Goal: Information Seeking & Learning: Check status

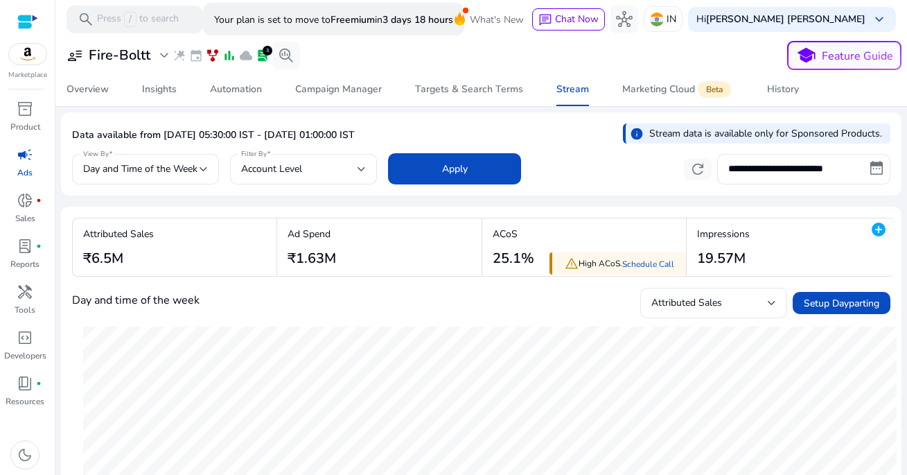
select select "*"
select select "****"
select select "*"
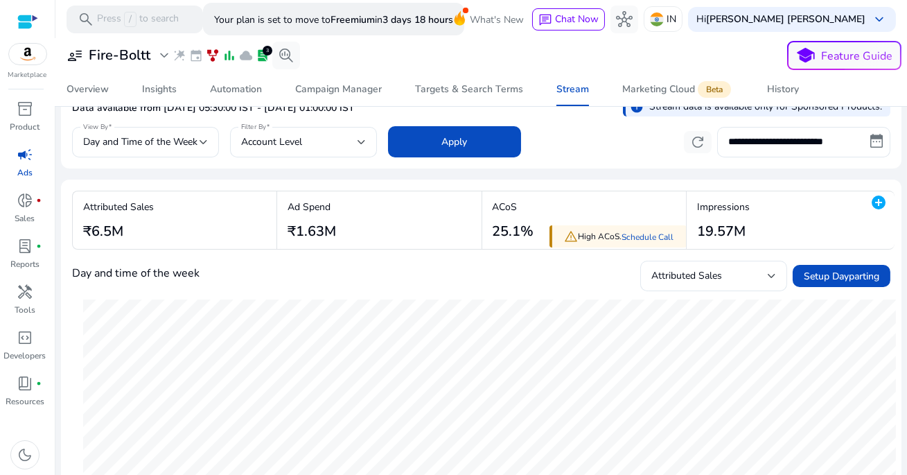
scroll to position [28, 0]
click at [771, 133] on input "**********" at bounding box center [803, 141] width 173 height 30
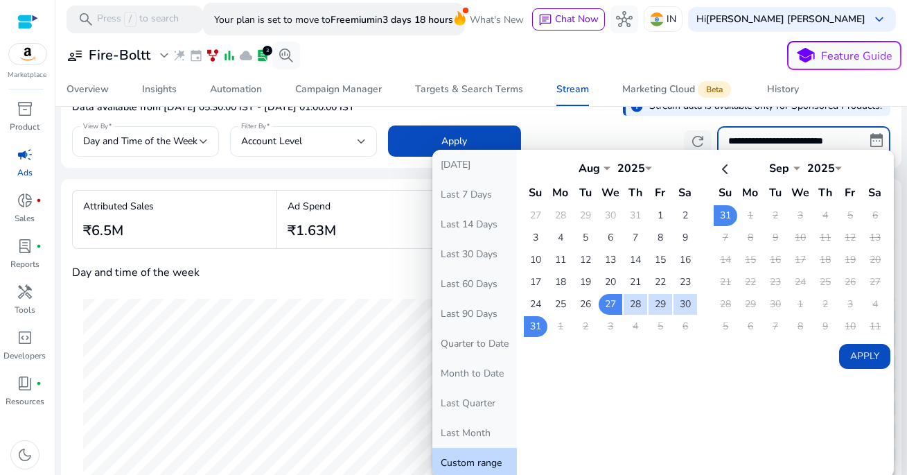
click at [846, 355] on button "Apply" at bounding box center [864, 356] width 51 height 25
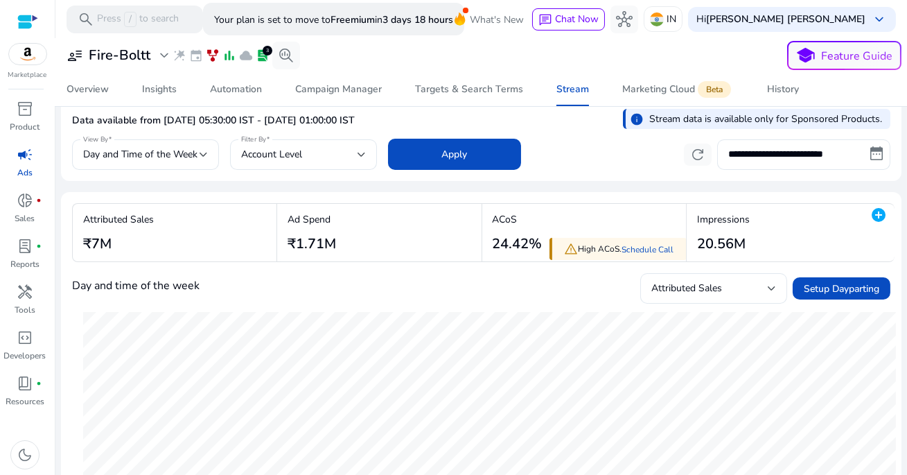
scroll to position [17, 0]
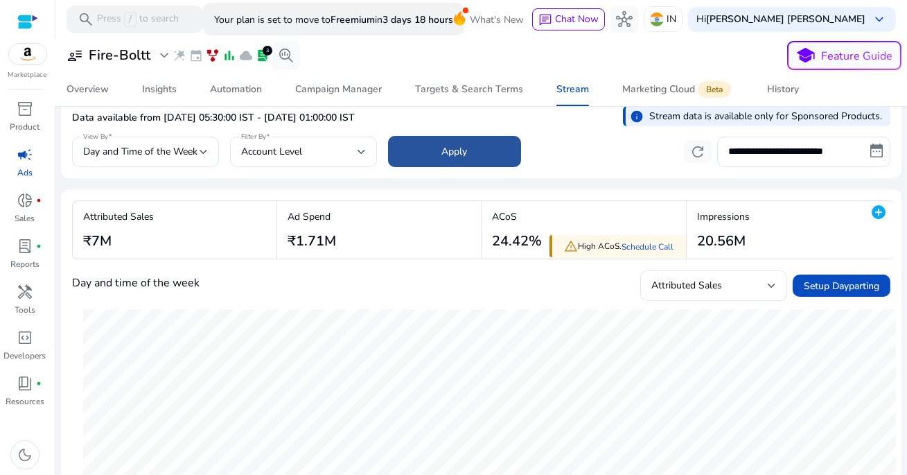
click at [482, 148] on span at bounding box center [454, 151] width 133 height 33
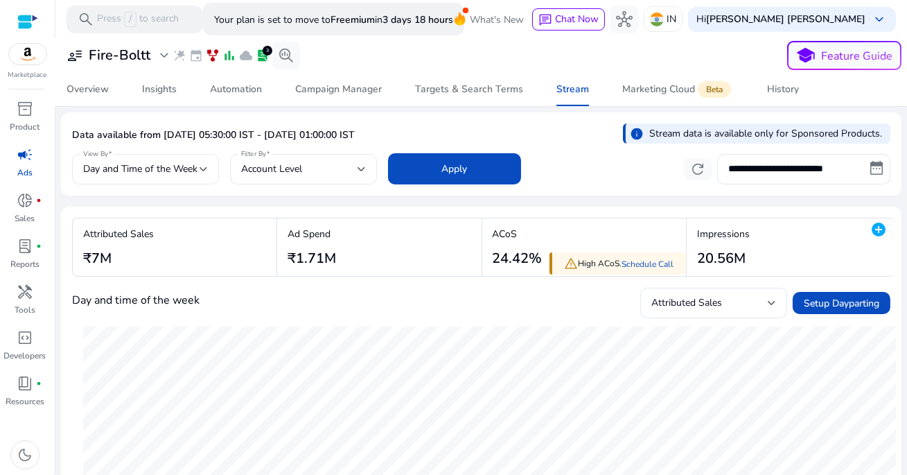
click at [202, 161] on div at bounding box center [203, 169] width 8 height 17
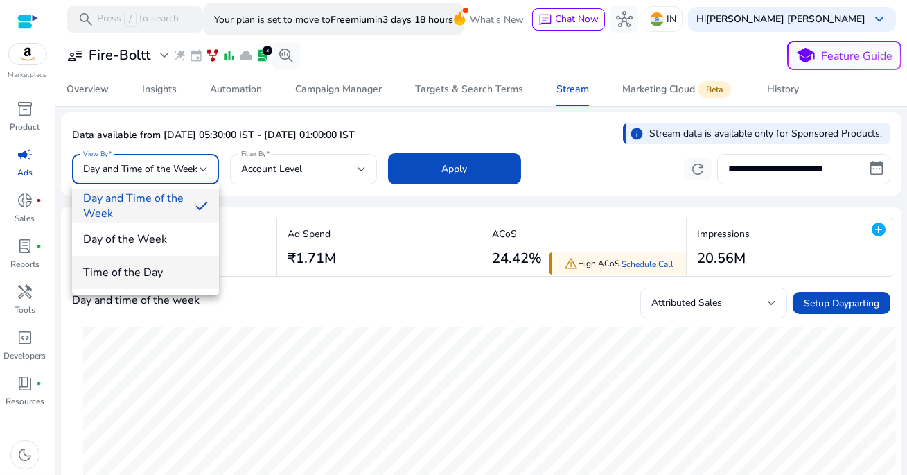
click at [170, 273] on span "Time of the Day" at bounding box center [145, 272] width 125 height 15
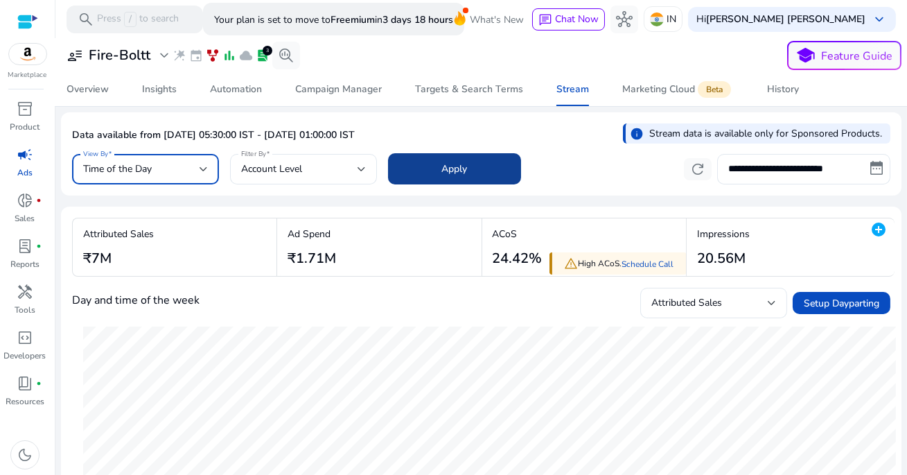
click at [484, 168] on span at bounding box center [454, 168] width 133 height 33
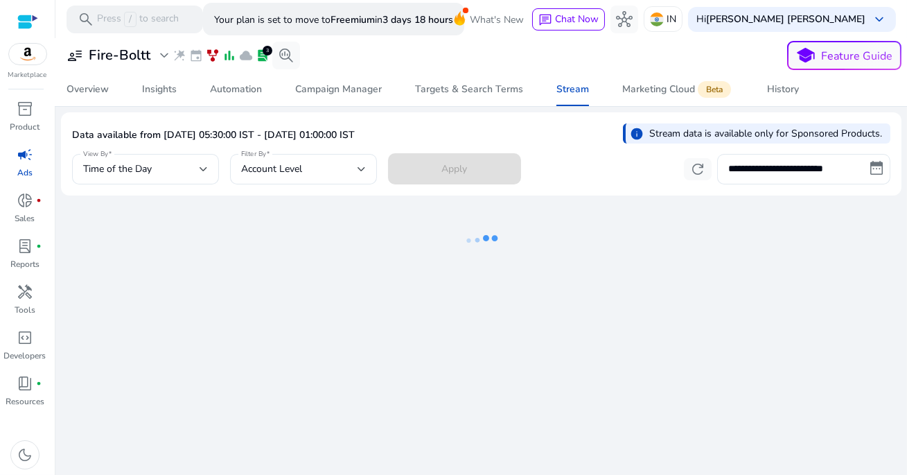
click at [555, 161] on div "**********" at bounding box center [481, 167] width 818 height 34
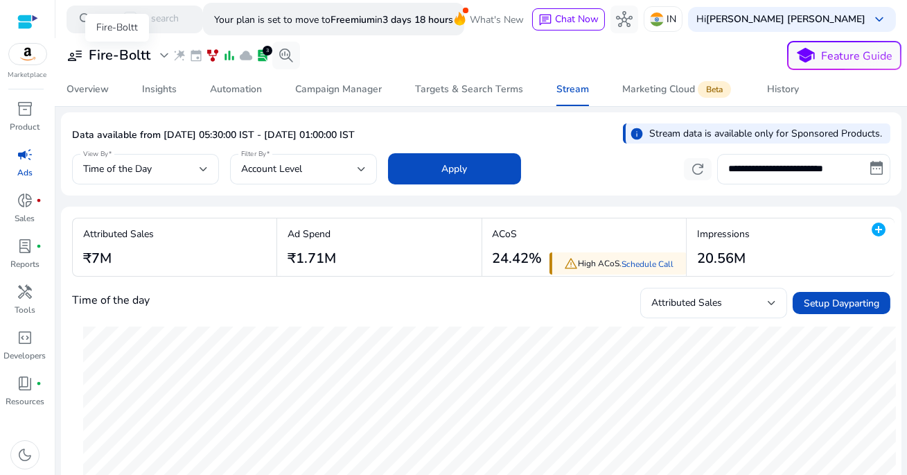
click at [148, 58] on h3 "Fire-Boltt" at bounding box center [120, 55] width 62 height 17
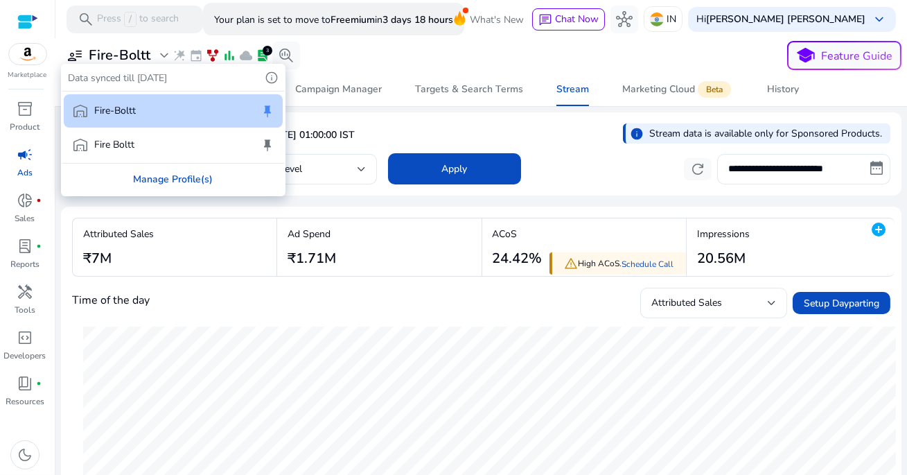
click at [197, 179] on div "Manage Profile(s)" at bounding box center [173, 178] width 222 height 31
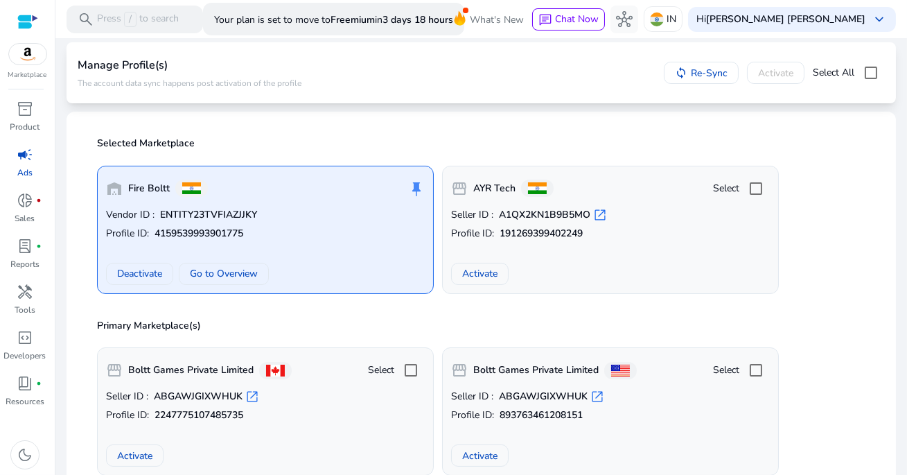
scroll to position [104, 0]
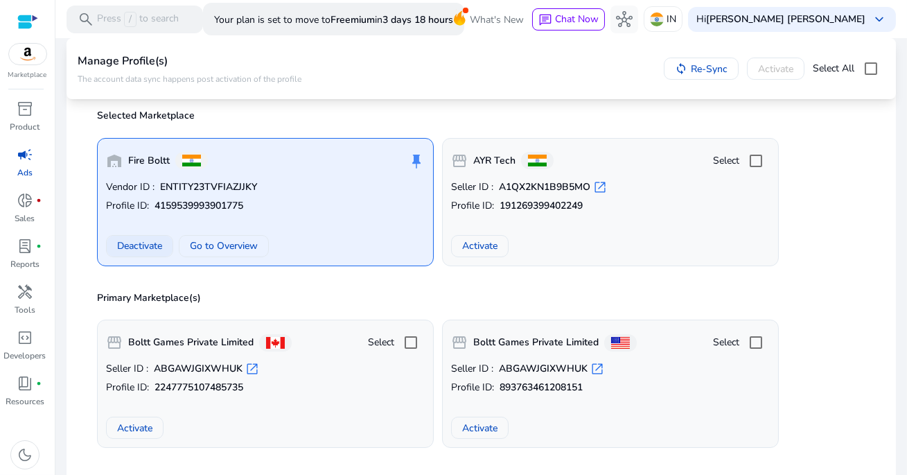
click at [148, 245] on span "Deactivate" at bounding box center [139, 245] width 45 height 15
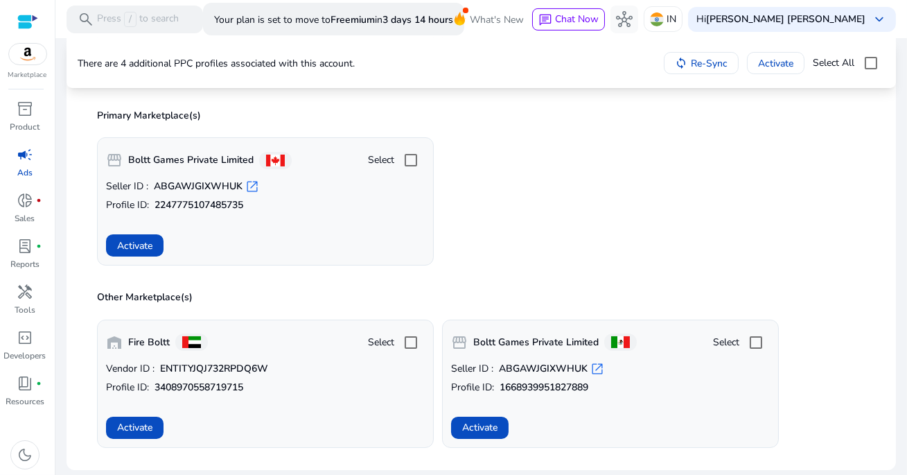
scroll to position [0, 0]
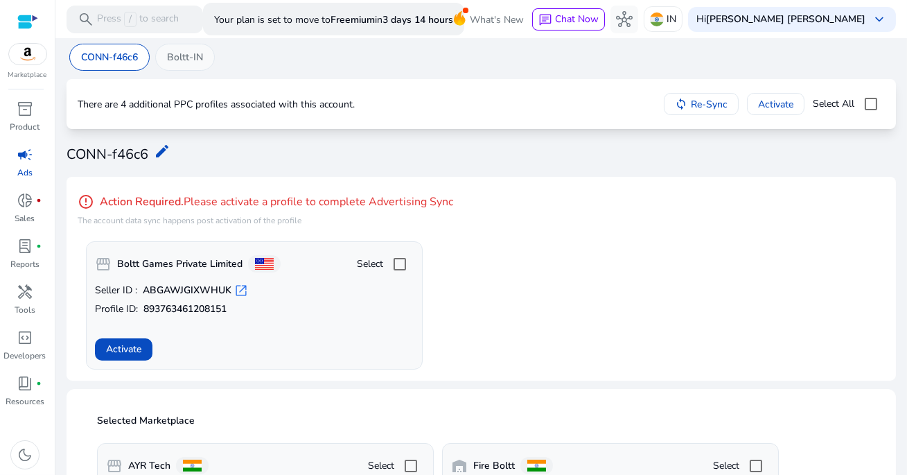
click at [191, 61] on p "Boltt-IN" at bounding box center [185, 57] width 36 height 15
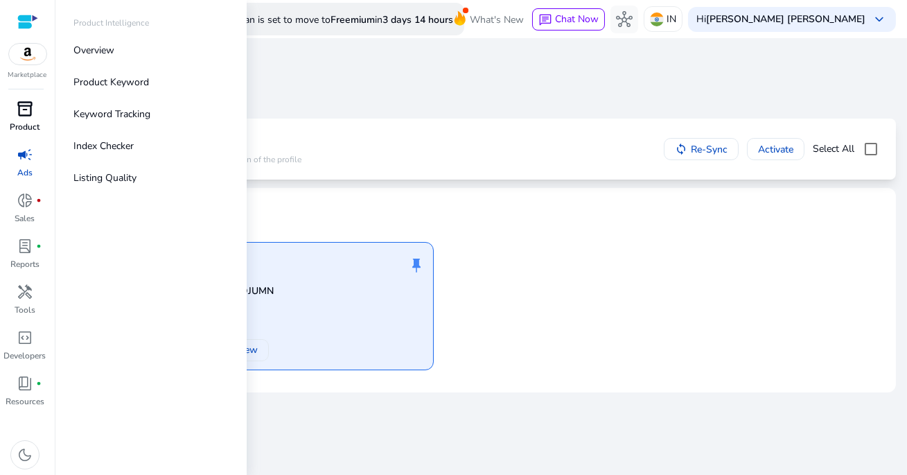
click at [20, 109] on span "inventory_2" at bounding box center [25, 108] width 17 height 17
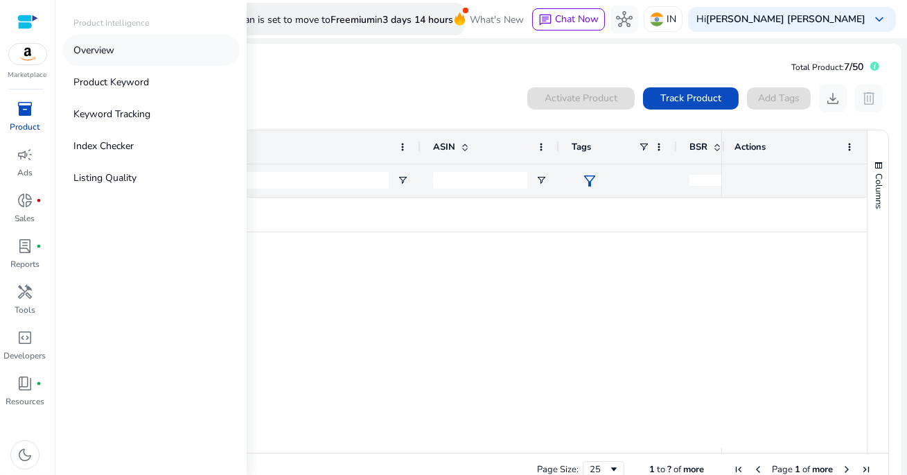
click at [130, 56] on link "Overview" at bounding box center [150, 50] width 177 height 31
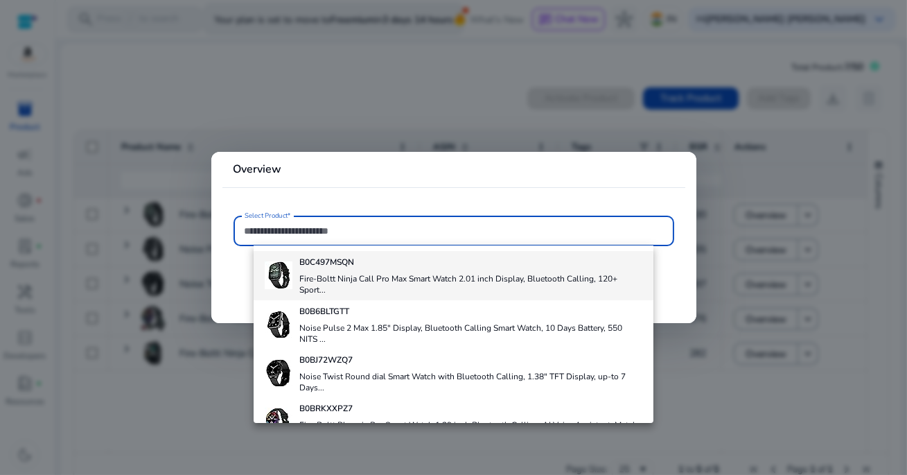
click at [445, 276] on h4 "Fire-Boltt Ninja Call Pro Max Smart Watch 2.01 inch Display, Bluetooth Calling,…" at bounding box center [470, 284] width 343 height 22
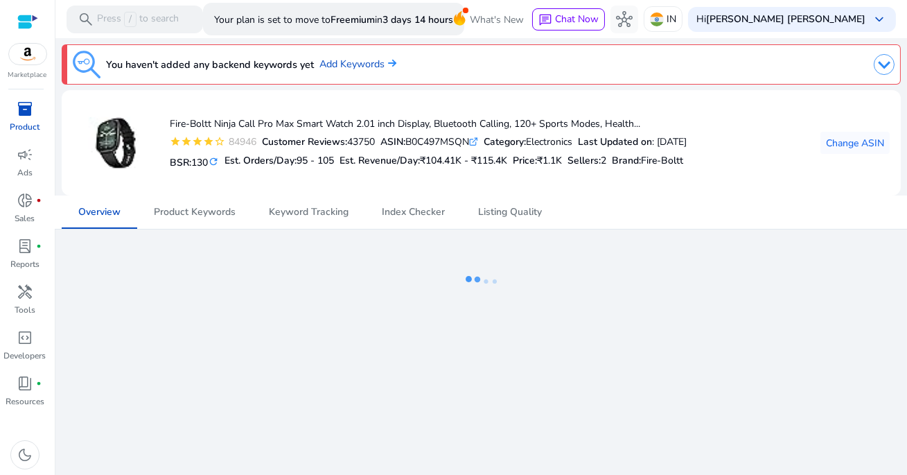
click at [578, 176] on div "Fire-Boltt Ninja Call Pro Max Smart Watch 2.01 inch Display, Bluetooth Calling,…" at bounding box center [380, 142] width 614 height 83
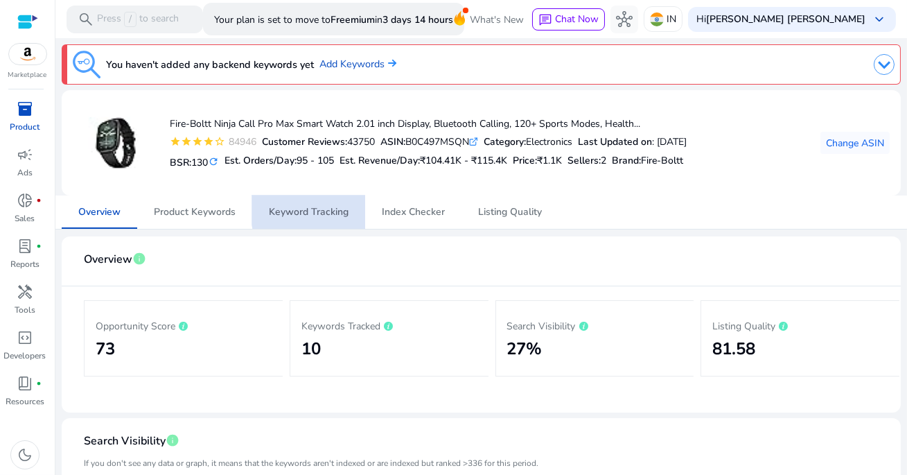
click at [322, 208] on span "Keyword Tracking" at bounding box center [309, 212] width 80 height 10
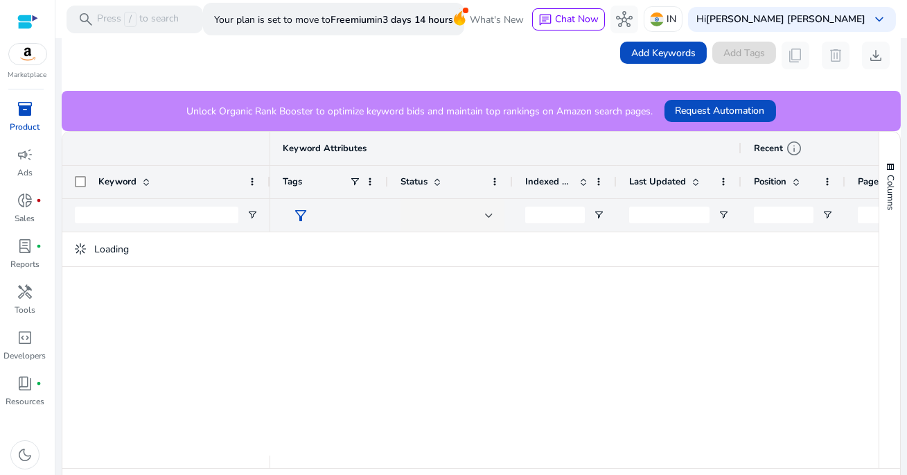
scroll to position [292, 0]
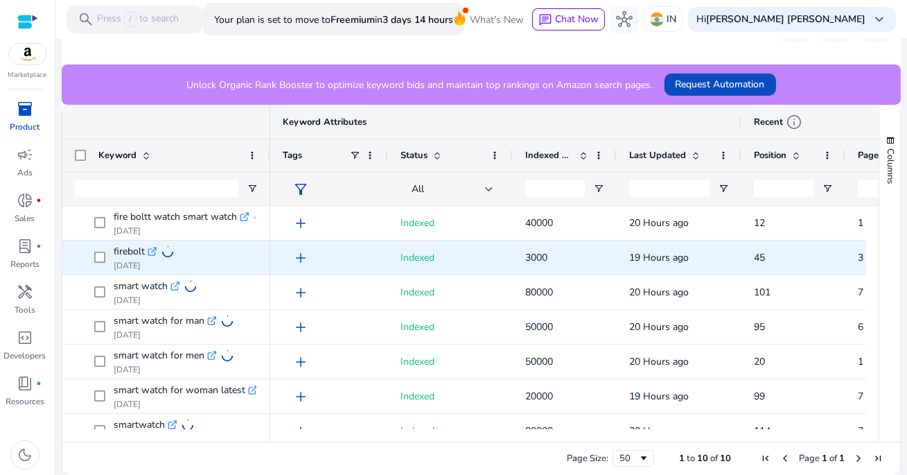
click at [466, 256] on span "Indexed" at bounding box center [450, 257] width 100 height 28
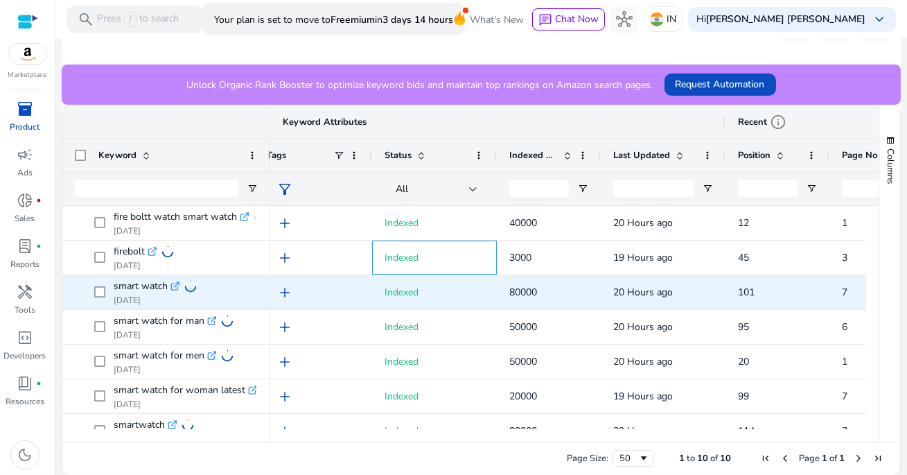
scroll to position [0, 0]
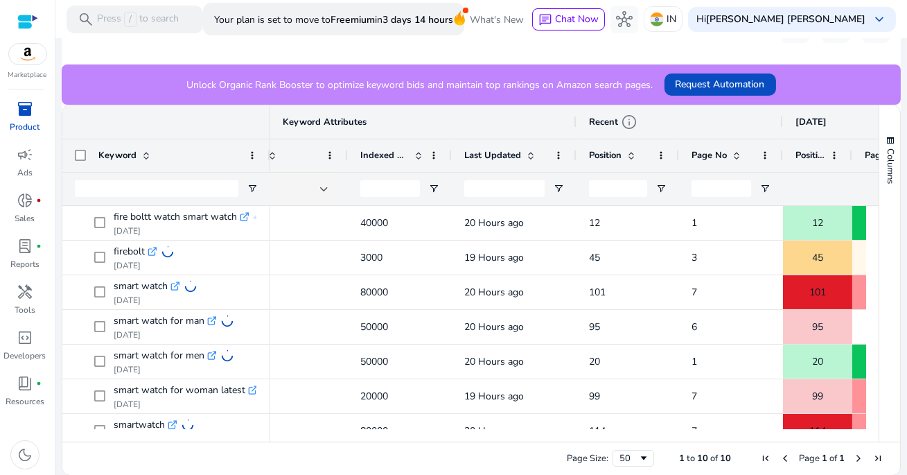
drag, startPoint x: 679, startPoint y: 154, endPoint x: 677, endPoint y: 170, distance: 15.3
click at [677, 170] on div at bounding box center [678, 155] width 6 height 33
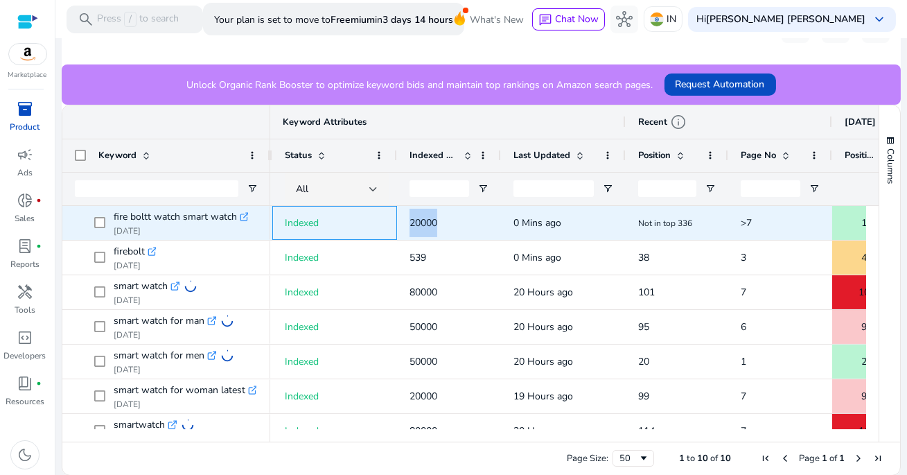
drag, startPoint x: 394, startPoint y: 218, endPoint x: 464, endPoint y: 217, distance: 70.0
click at [464, 217] on span "20000" at bounding box center [448, 223] width 79 height 28
click at [244, 219] on icon at bounding box center [243, 216] width 7 height 7
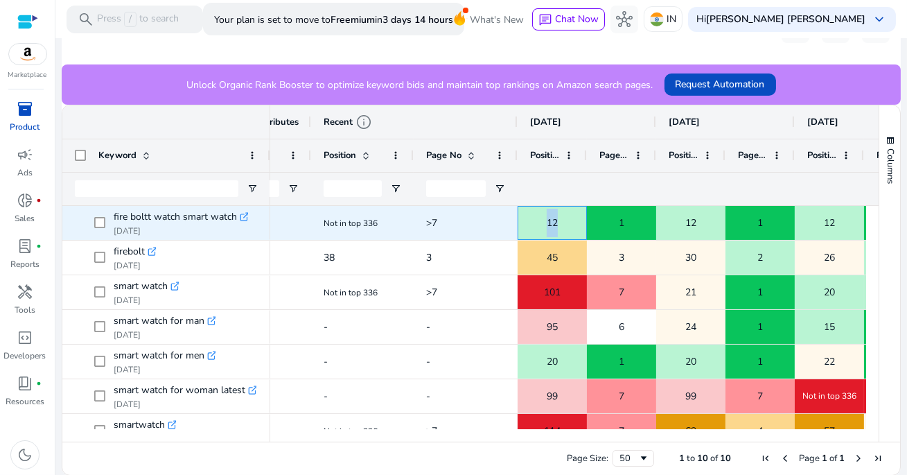
drag, startPoint x: 532, startPoint y: 220, endPoint x: 569, endPoint y: 220, distance: 36.7
click at [569, 220] on div "12" at bounding box center [552, 223] width 68 height 28
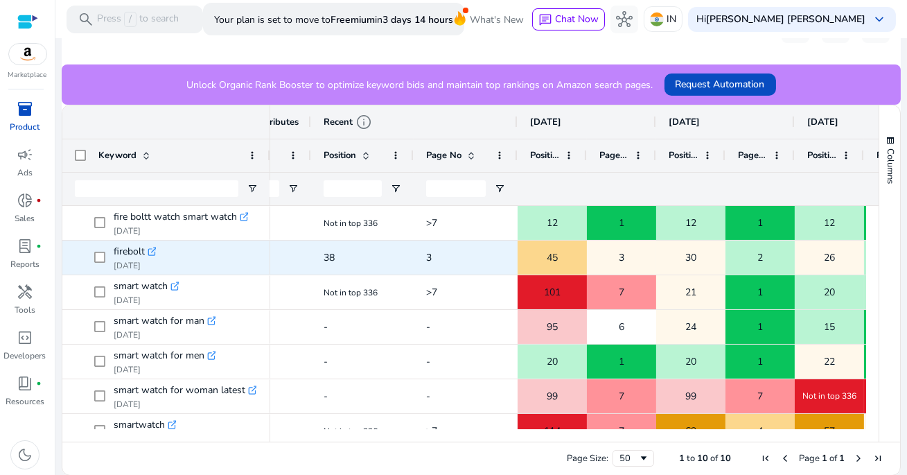
click at [569, 249] on div "45" at bounding box center [552, 257] width 68 height 28
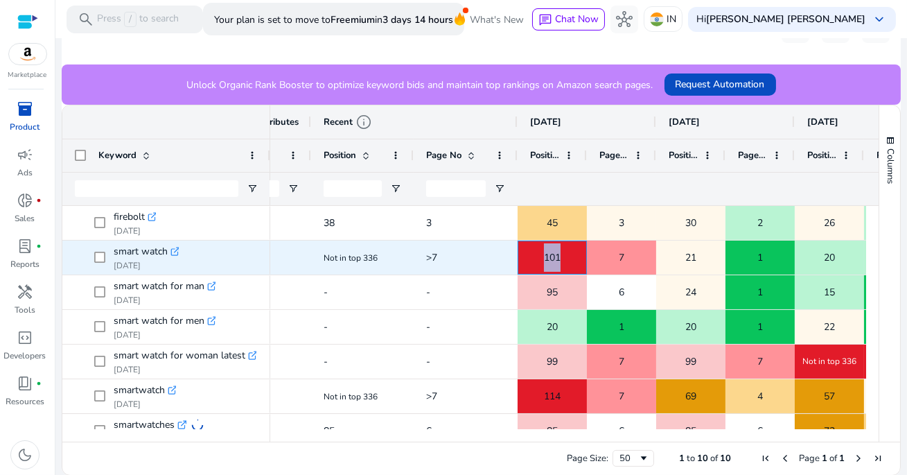
drag, startPoint x: 537, startPoint y: 255, endPoint x: 573, endPoint y: 255, distance: 36.0
click at [573, 255] on div "101" at bounding box center [552, 257] width 68 height 28
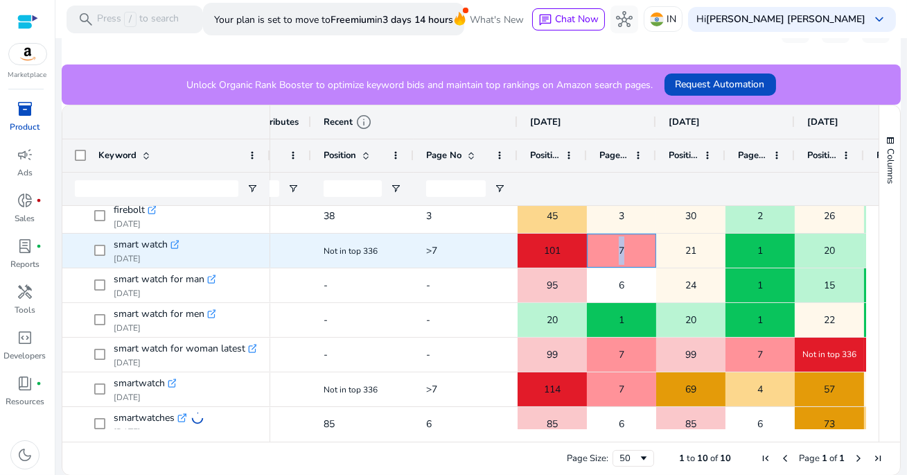
drag, startPoint x: 612, startPoint y: 249, endPoint x: 632, endPoint y: 249, distance: 20.1
click at [632, 249] on div "7" at bounding box center [621, 250] width 68 height 28
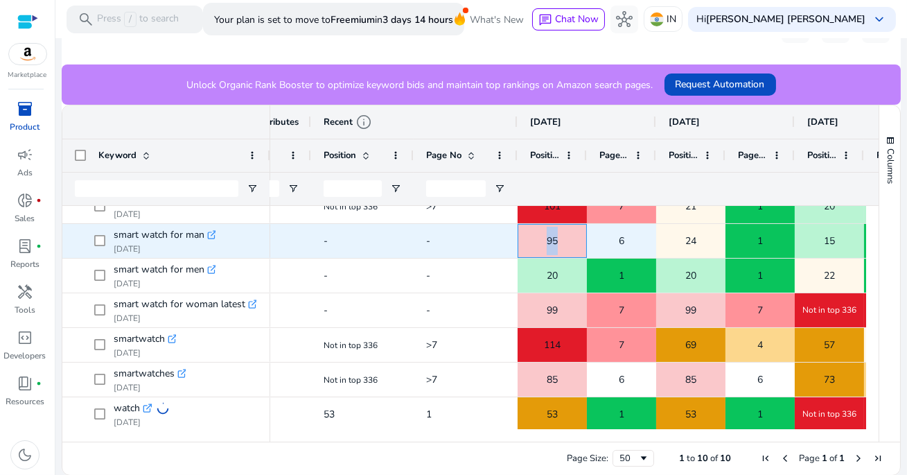
drag, startPoint x: 540, startPoint y: 237, endPoint x: 558, endPoint y: 237, distance: 17.3
click at [558, 237] on div "95" at bounding box center [552, 241] width 68 height 28
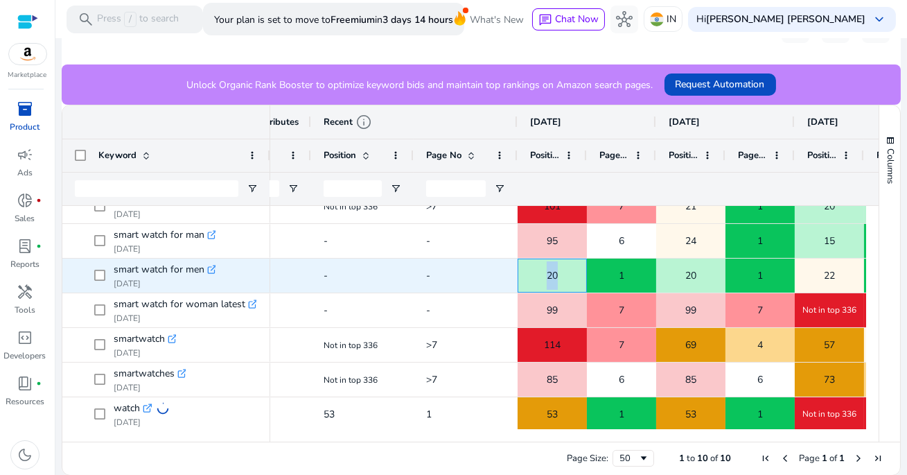
drag, startPoint x: 543, startPoint y: 276, endPoint x: 562, endPoint y: 276, distance: 19.4
click at [562, 276] on div "20" at bounding box center [552, 275] width 68 height 28
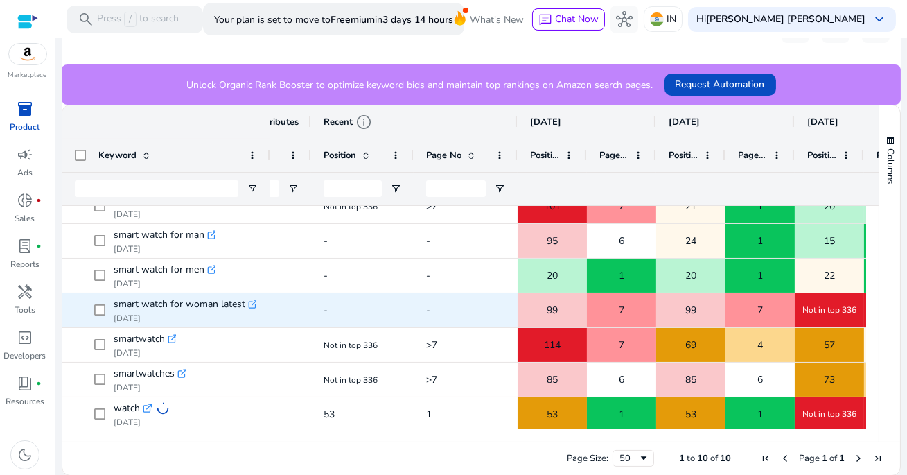
click at [556, 311] on span "99" at bounding box center [552, 310] width 11 height 28
